Goal: Task Accomplishment & Management: Manage account settings

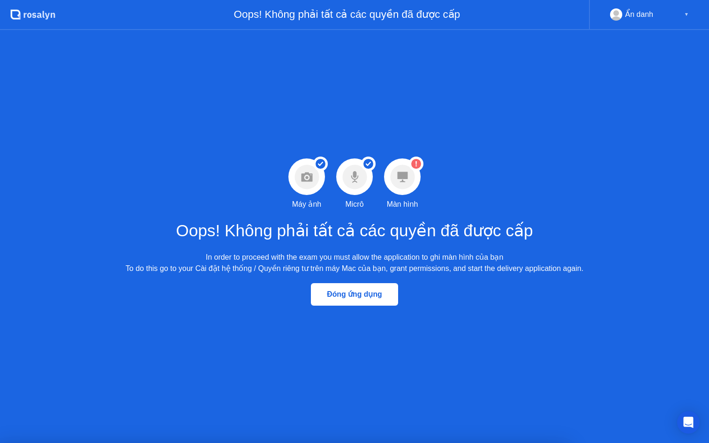
click at [396, 191] on div at bounding box center [402, 176] width 37 height 37
click at [401, 190] on div at bounding box center [402, 176] width 37 height 37
click at [399, 182] on circle at bounding box center [402, 177] width 24 height 24
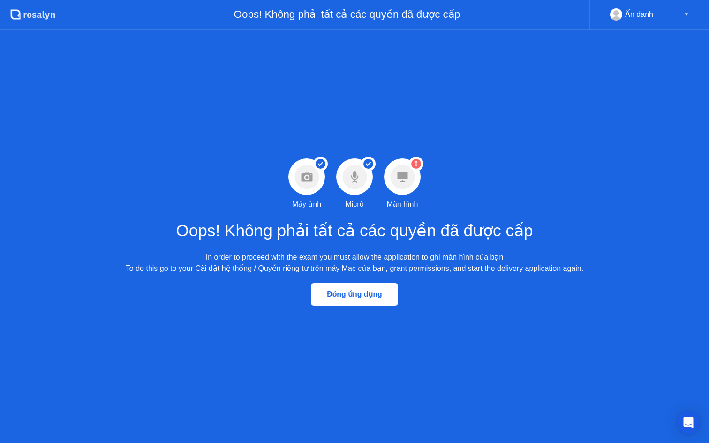
click at [399, 181] on circle at bounding box center [402, 177] width 24 height 24
click at [391, 173] on circle at bounding box center [402, 177] width 24 height 24
click at [639, 8] on div "Ẩn danh ▼" at bounding box center [649, 15] width 120 height 30
click at [640, 14] on div "Ẩn danh" at bounding box center [639, 14] width 28 height 12
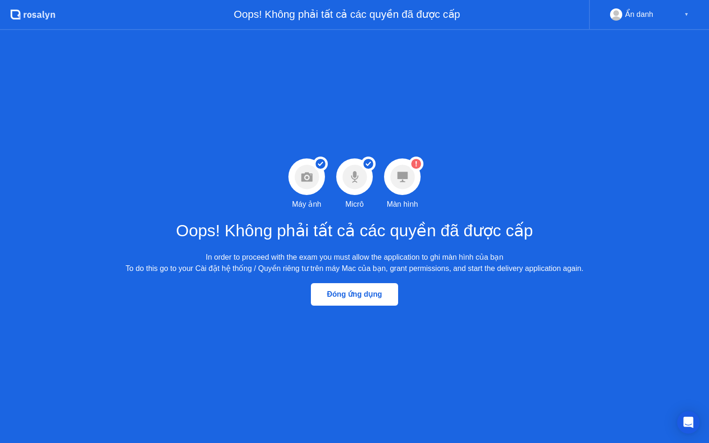
click at [685, 18] on div "▼" at bounding box center [686, 14] width 5 height 12
click at [692, 415] on div "Open Intercom Messenger" at bounding box center [688, 422] width 25 height 25
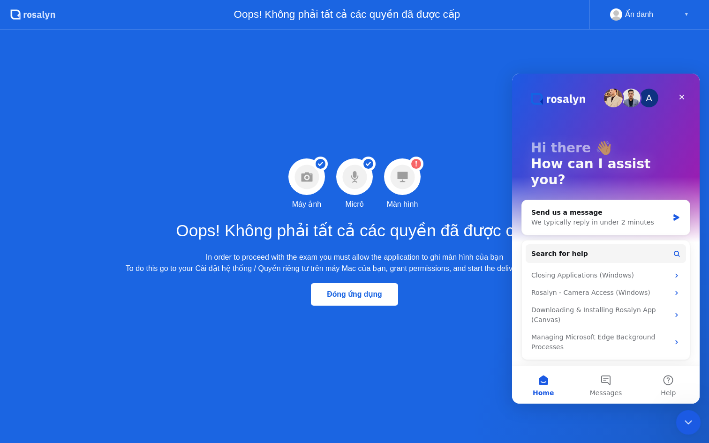
click at [688, 421] on icon "Close Intercom Messenger" at bounding box center [686, 421] width 7 height 4
